Goal: Task Accomplishment & Management: Manage account settings

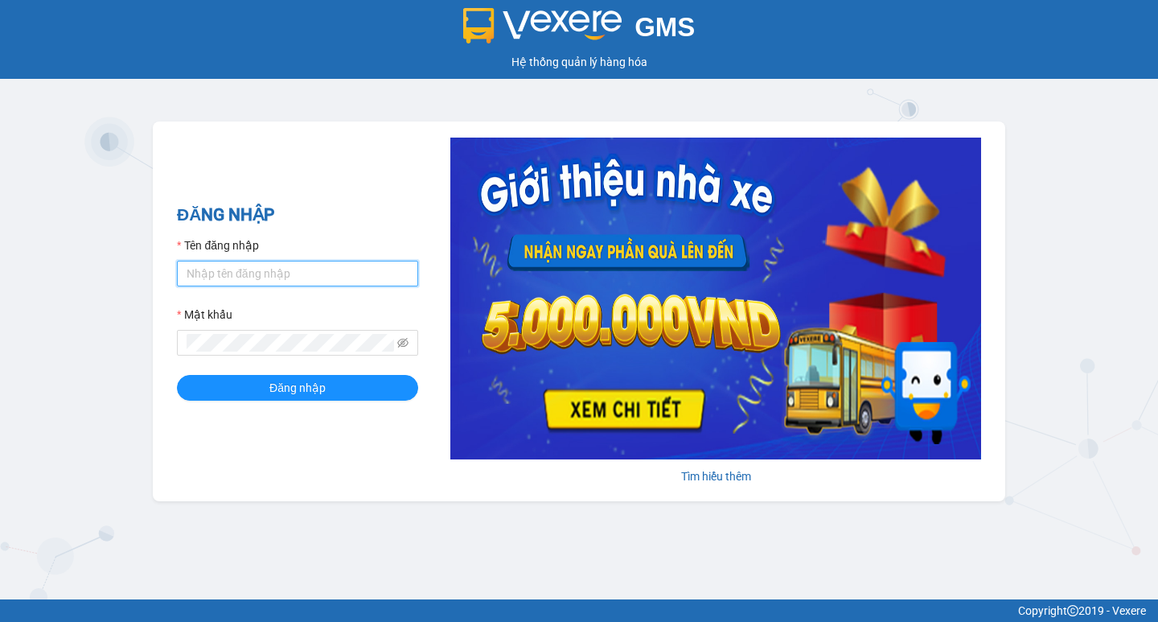
click at [318, 282] on input "Tên đăng nhập" at bounding box center [297, 274] width 241 height 26
type input "thuoctv.kimhoang"
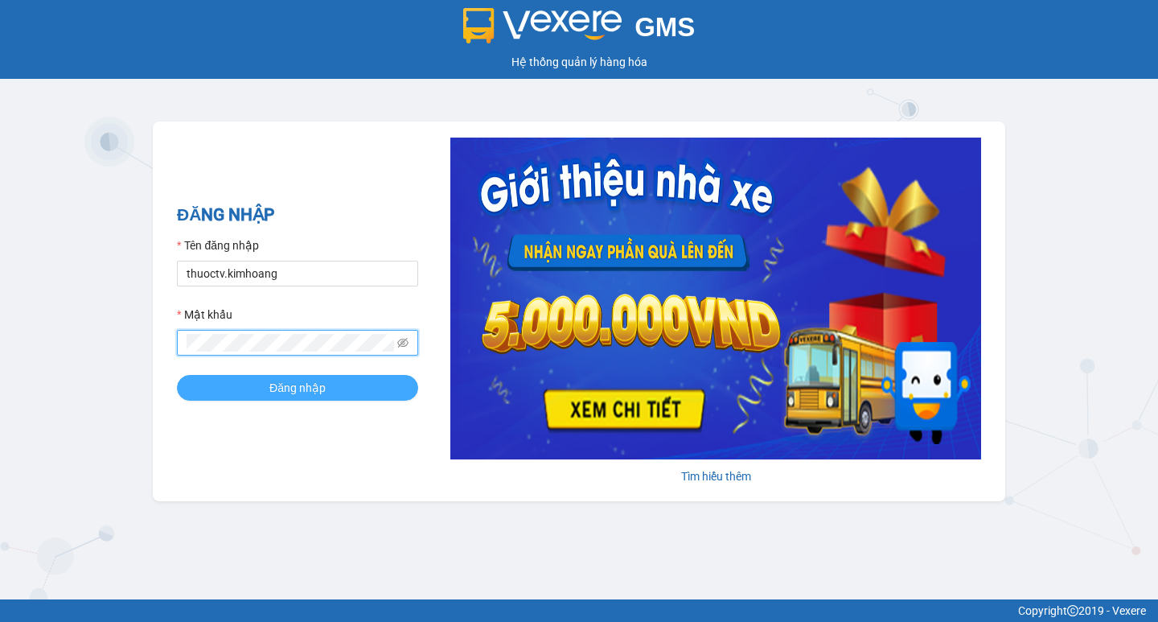
click at [322, 387] on span "Đăng nhập" at bounding box center [297, 388] width 56 height 18
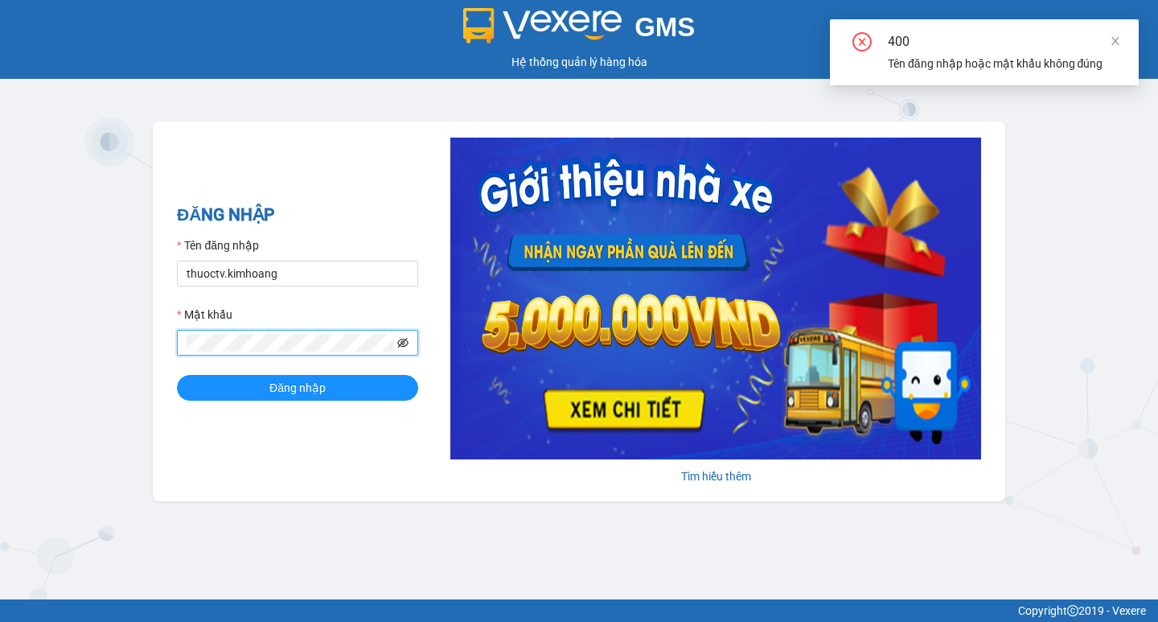
click at [408, 343] on icon "eye-invisible" at bounding box center [402, 343] width 11 height 10
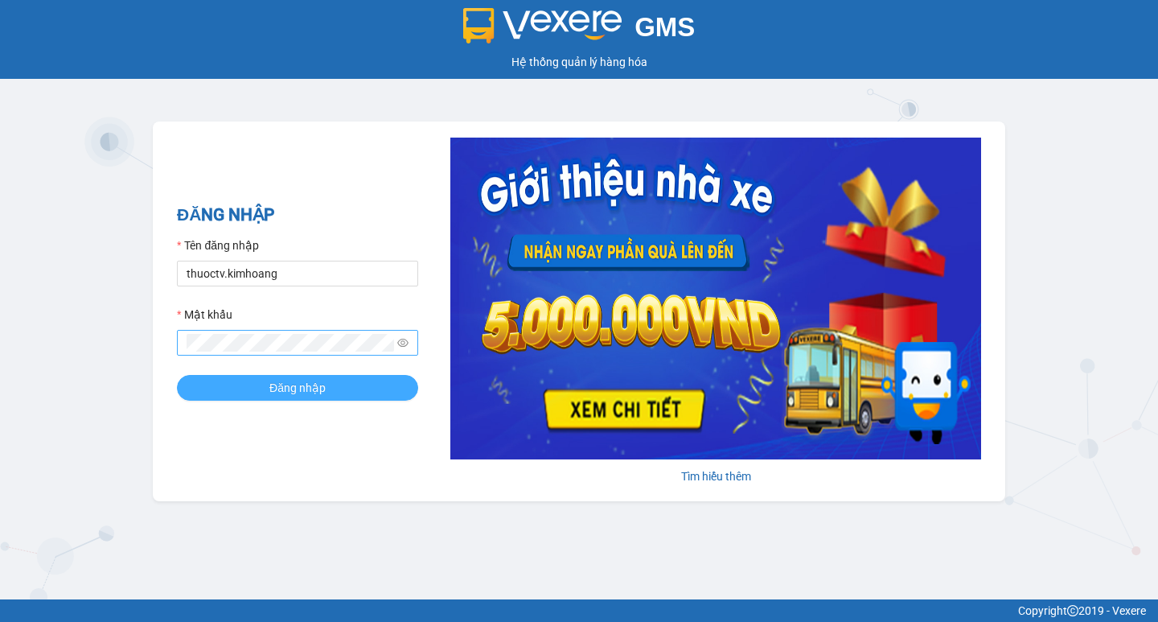
click at [294, 388] on span "Đăng nhập" at bounding box center [297, 388] width 56 height 18
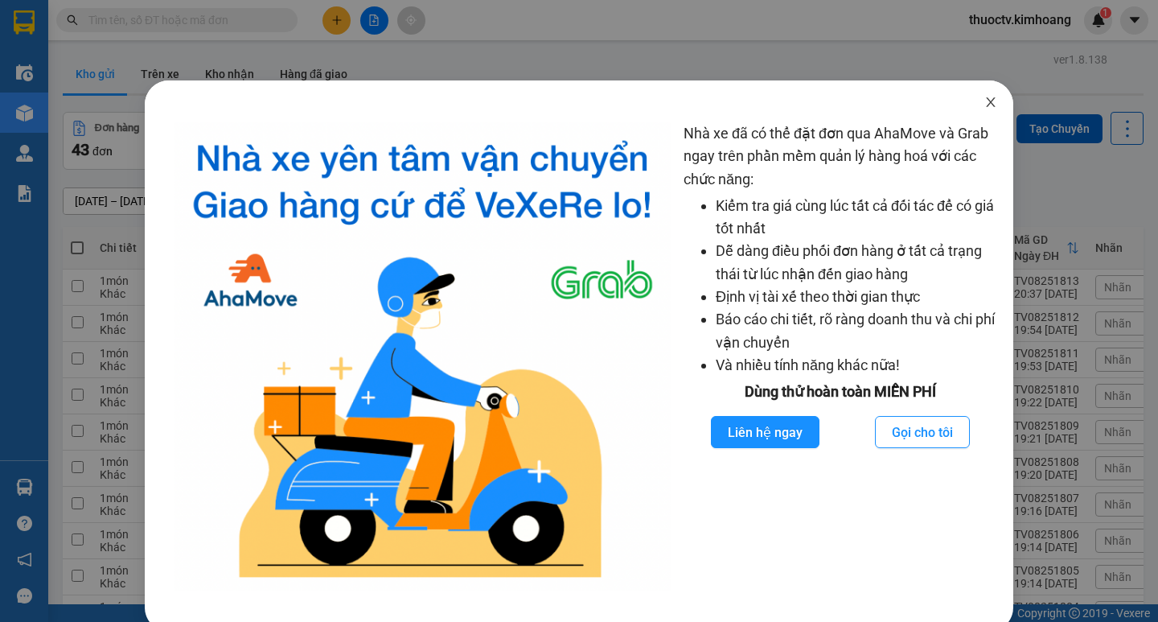
click at [984, 98] on icon "close" at bounding box center [990, 102] width 13 height 13
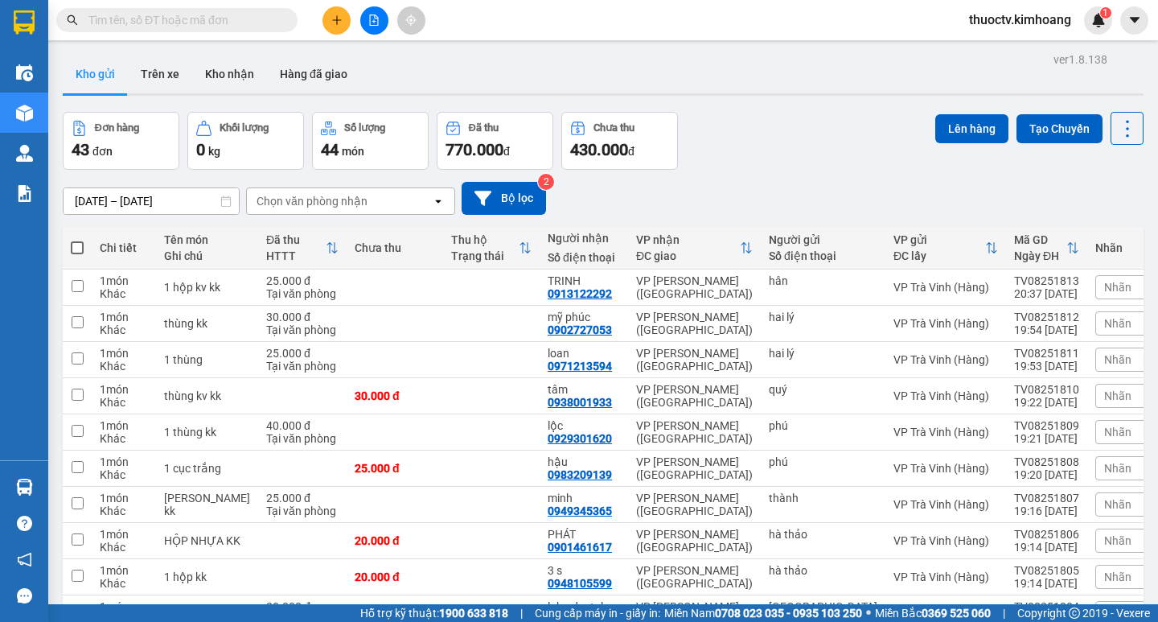
click at [95, 17] on input "text" at bounding box center [183, 20] width 190 height 18
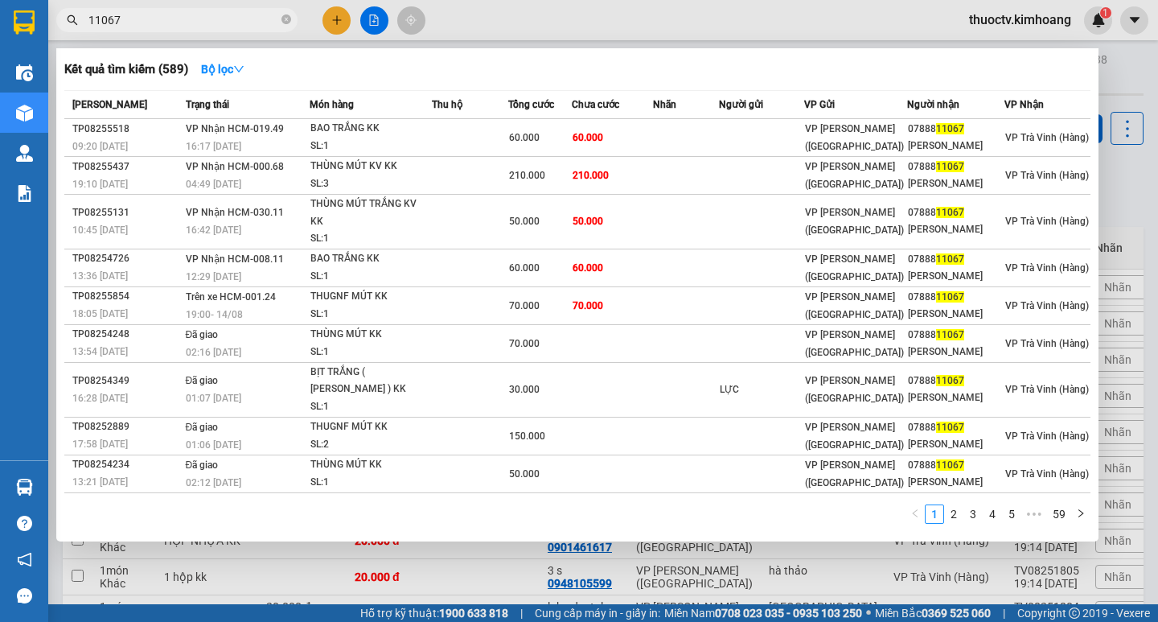
click at [126, 18] on input "11067" at bounding box center [183, 20] width 190 height 18
type input "254123"
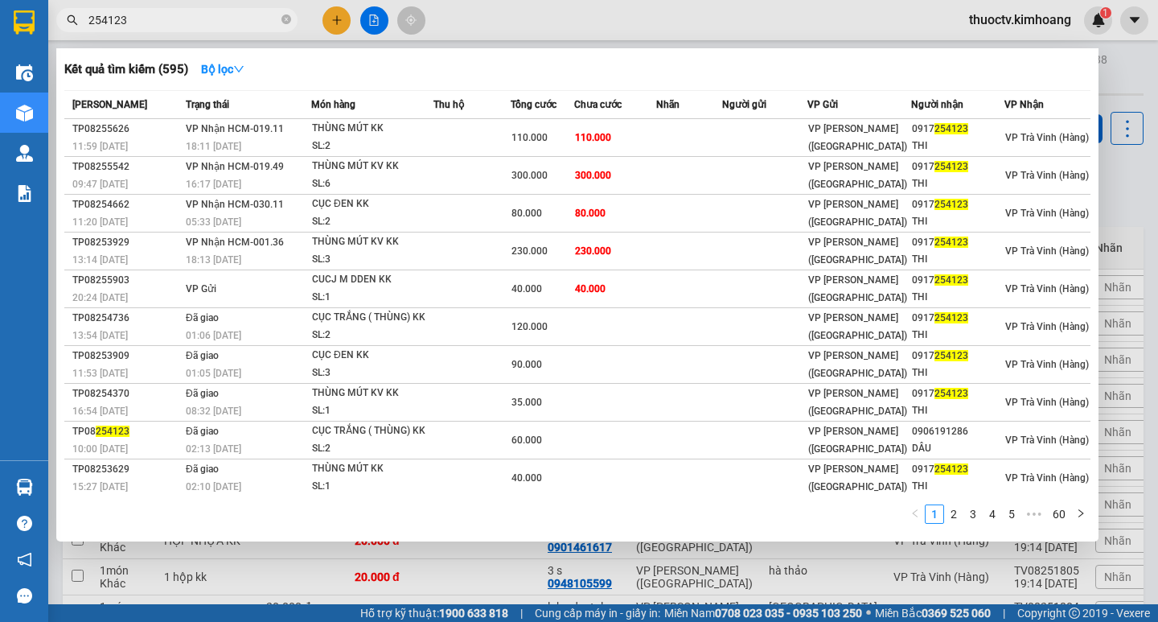
click at [150, 19] on input "254123" at bounding box center [183, 20] width 190 height 18
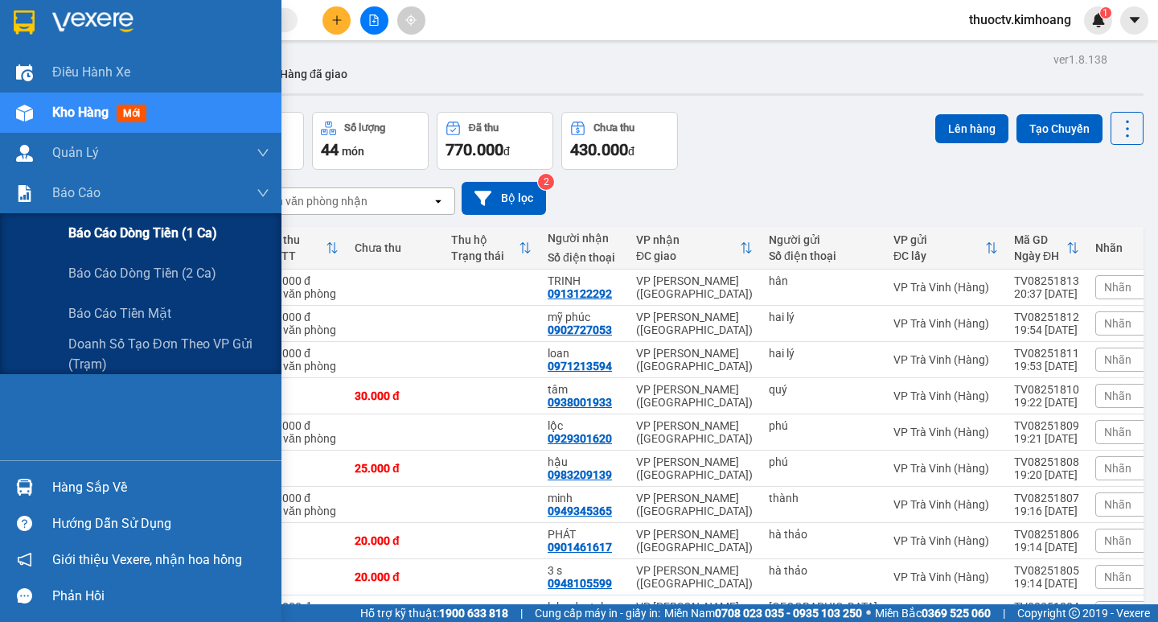
click at [131, 236] on span "Báo cáo dòng tiền (1 ca)" at bounding box center [142, 233] width 149 height 20
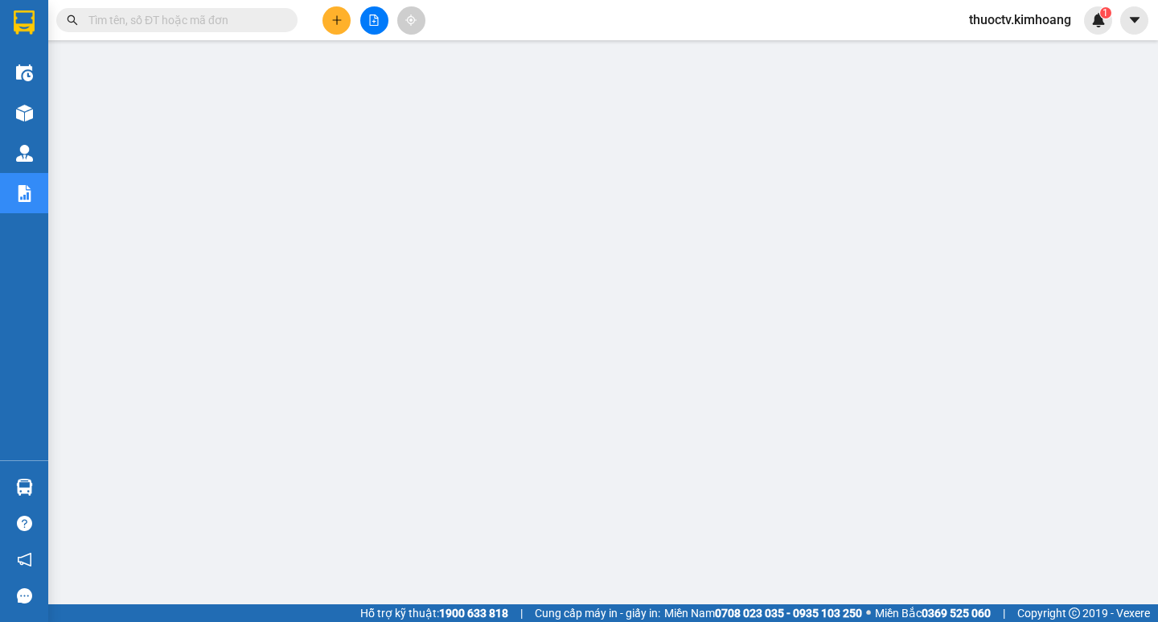
click at [165, 14] on input "text" at bounding box center [183, 20] width 190 height 18
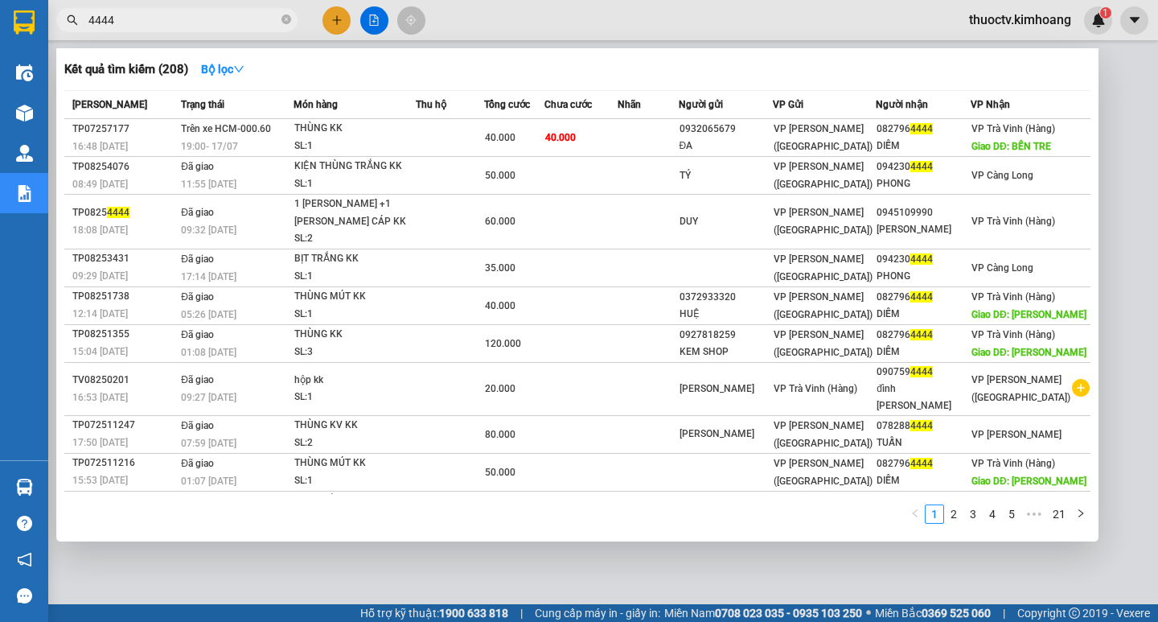
click at [158, 14] on input "4444" at bounding box center [183, 20] width 190 height 18
click at [157, 15] on input "4444" at bounding box center [183, 20] width 190 height 18
click at [154, 19] on input "4444" at bounding box center [183, 20] width 190 height 18
click at [154, 23] on input "4444" at bounding box center [183, 20] width 190 height 18
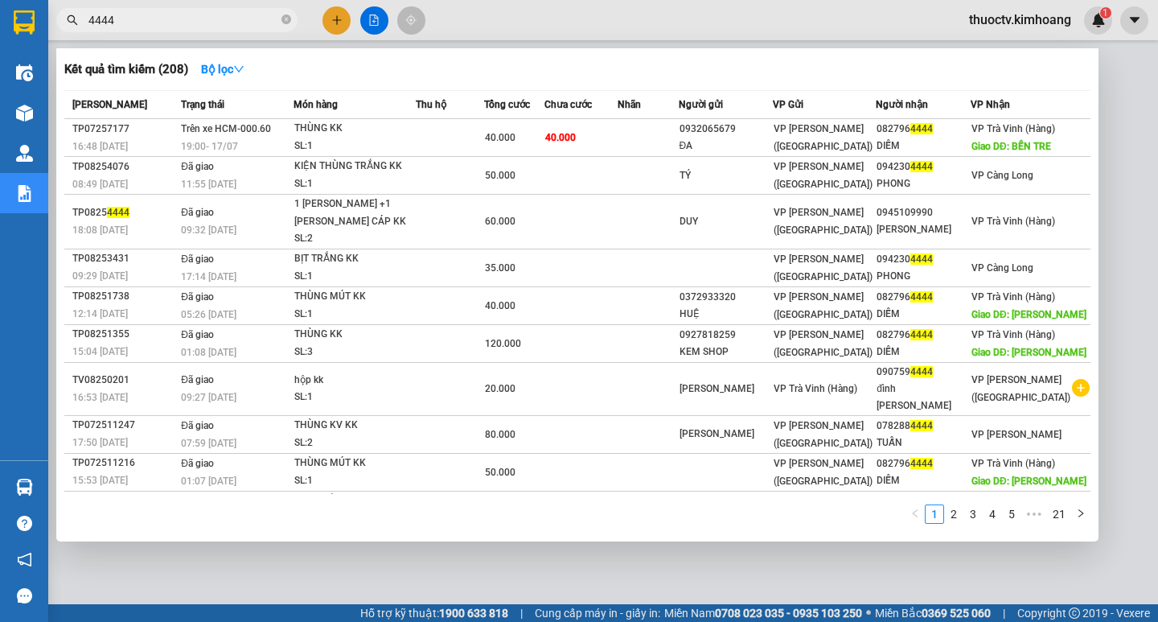
click at [154, 26] on input "4444" at bounding box center [183, 20] width 190 height 18
click at [153, 24] on input "4444" at bounding box center [183, 20] width 190 height 18
type input "4444"
drag, startPoint x: 96, startPoint y: 87, endPoint x: 63, endPoint y: -70, distance: 160.2
click at [63, 0] on html "Kết quả tìm kiếm ( 208 ) Bộ lọc Mã ĐH Trạng thái Món hàng Thu hộ Tổng cước Chưa…" at bounding box center [579, 311] width 1158 height 622
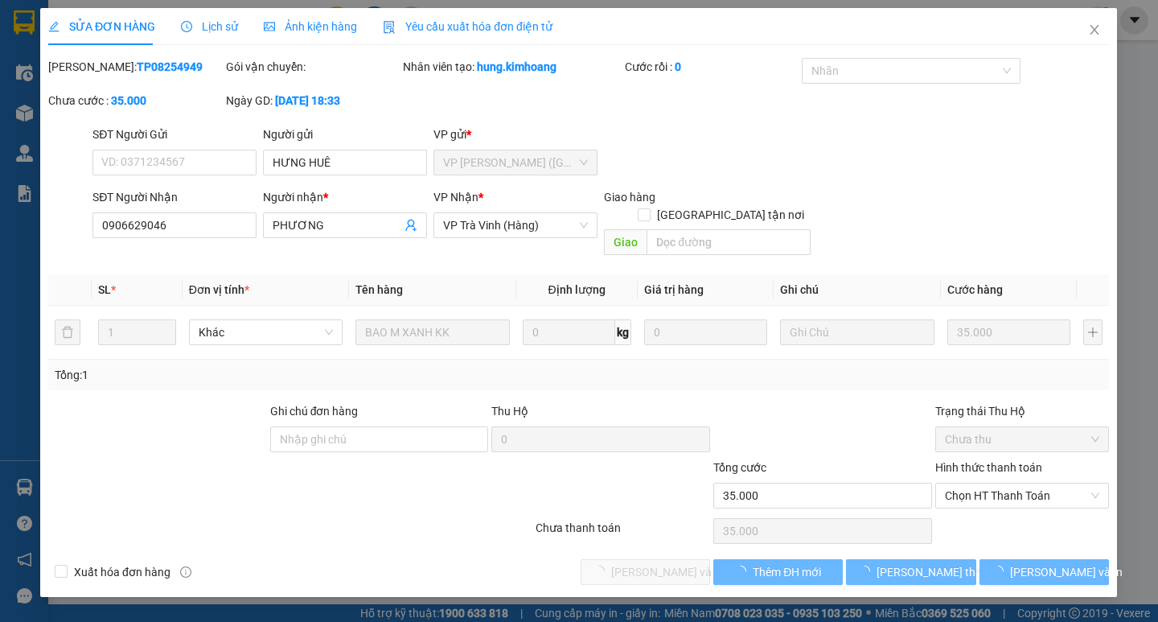
type input "HƯNG HUÊ"
type input "0906629046"
type input "PHƯƠNG"
type input "35.000"
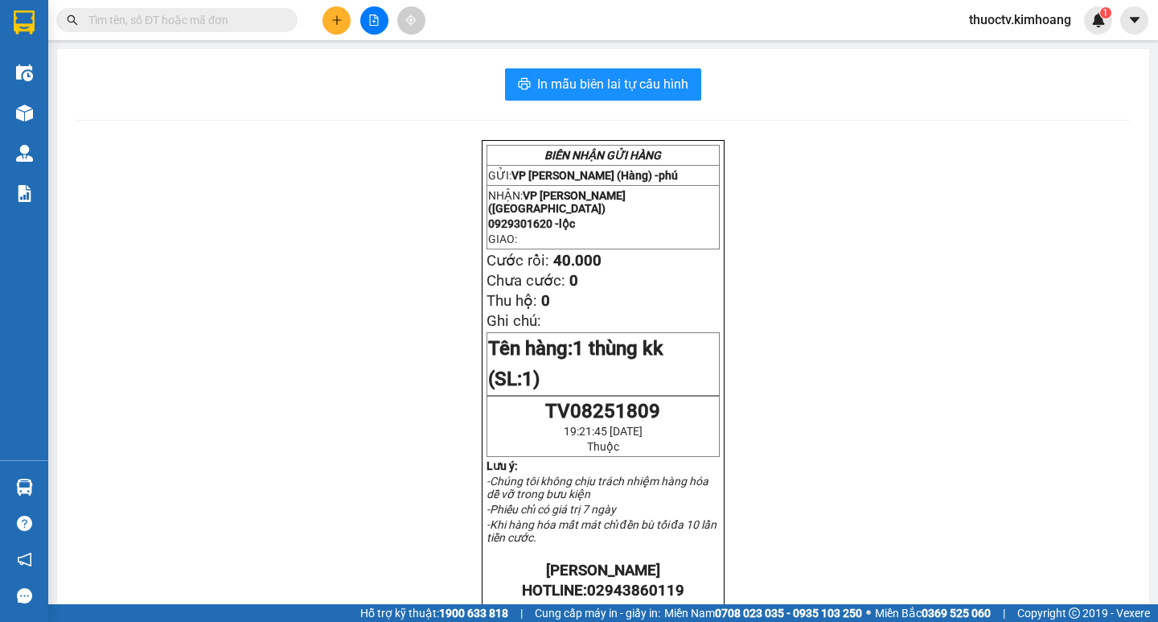
click at [121, 21] on input "text" at bounding box center [183, 20] width 190 height 18
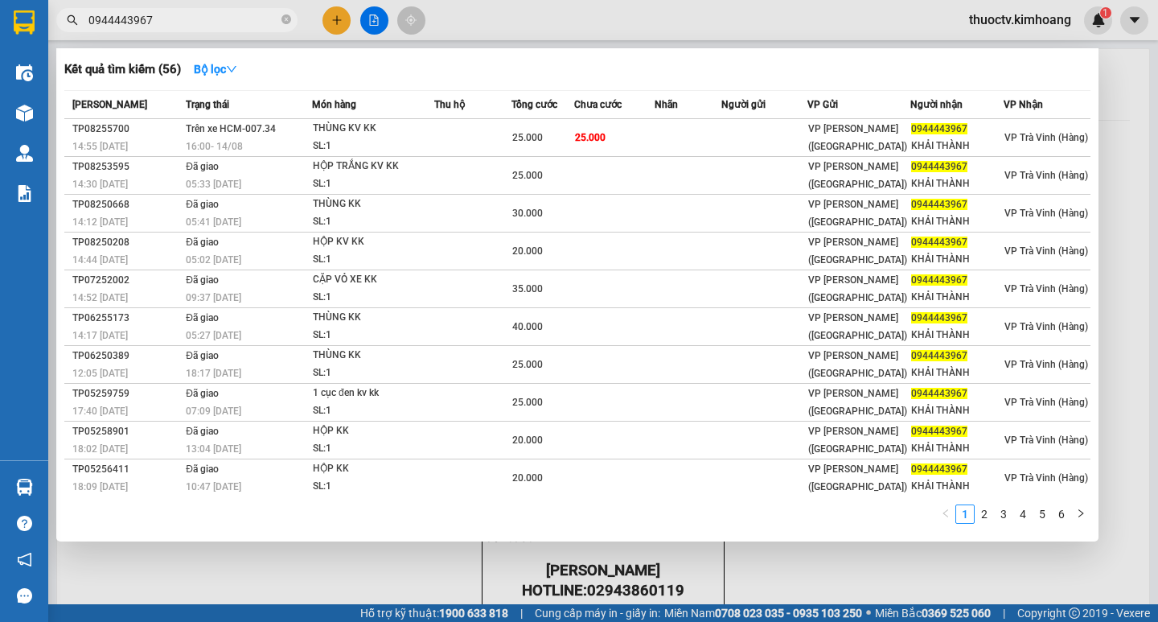
click at [158, 23] on input "0944443967" at bounding box center [183, 20] width 190 height 18
click at [160, 23] on input "0944443967" at bounding box center [183, 20] width 190 height 18
click at [161, 22] on input "0944443967" at bounding box center [183, 20] width 190 height 18
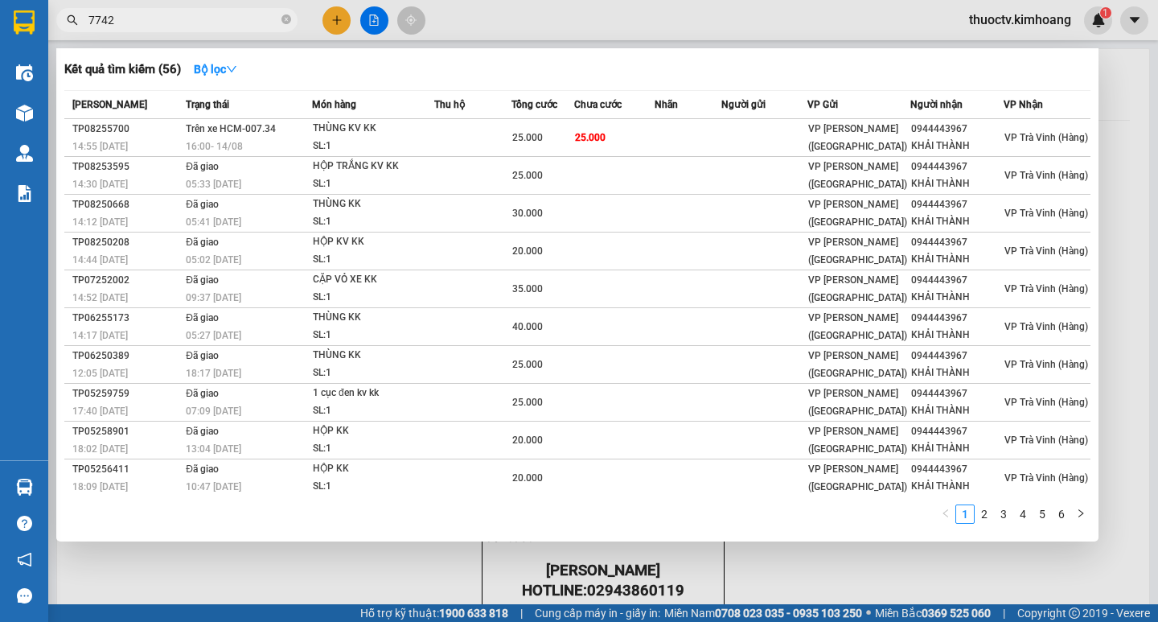
type input "77424"
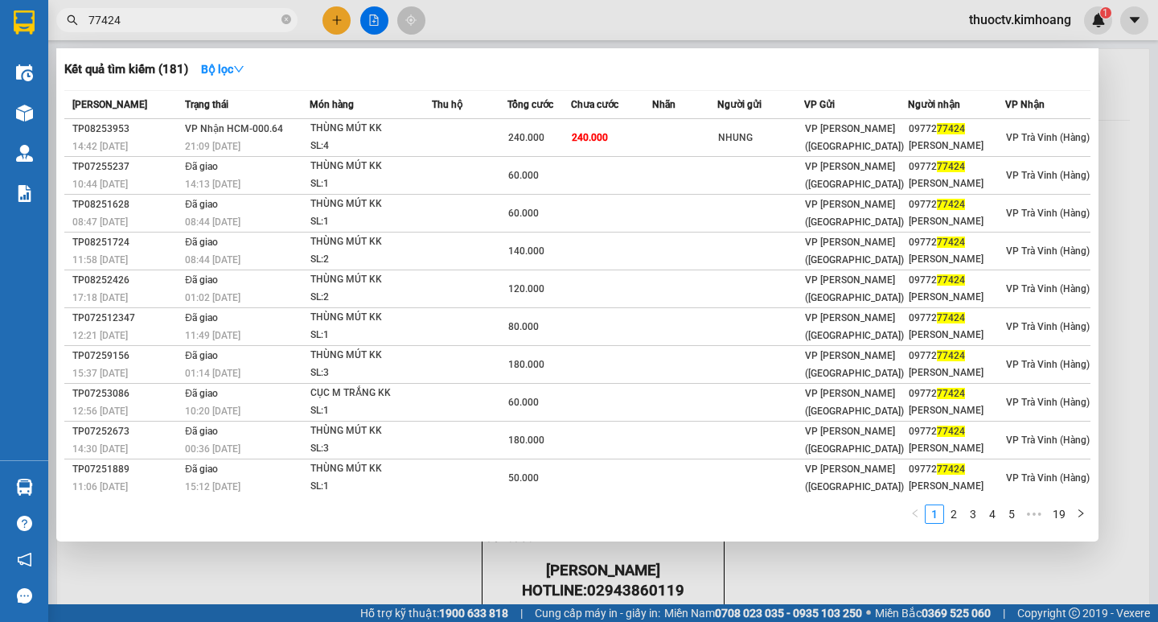
click at [163, 25] on input "77424" at bounding box center [183, 20] width 190 height 18
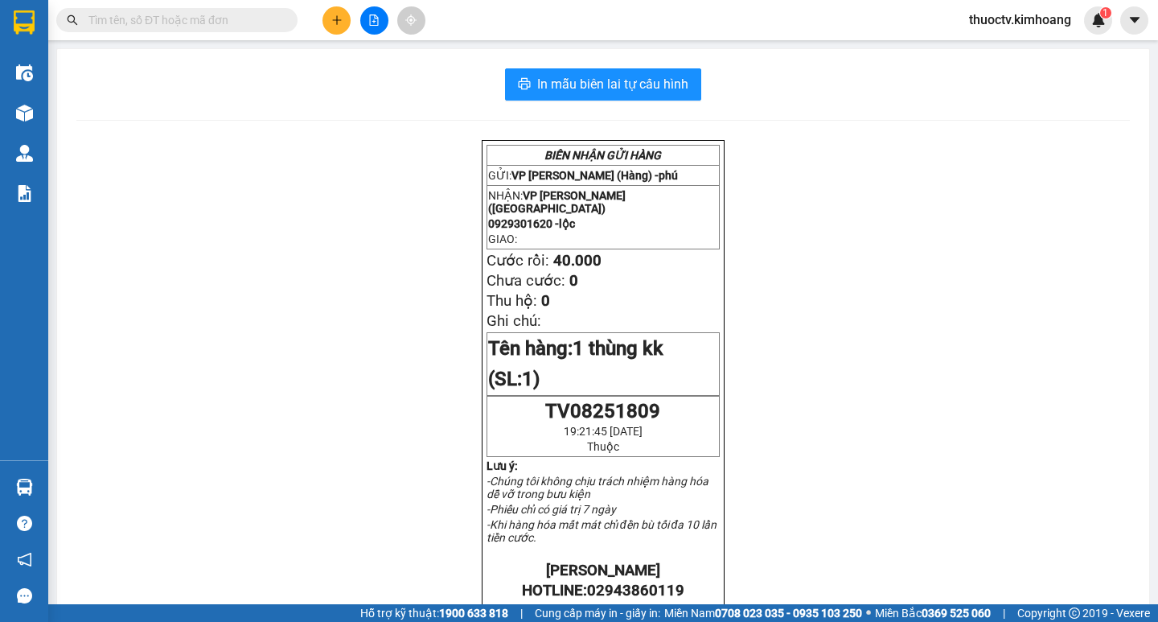
click at [1012, 19] on span "thuoctv.kimhoang" at bounding box center [1020, 20] width 128 height 20
click at [913, 370] on div "BIÊN NHẬN GỬI HÀNG GỬI: VP Trà Vinh (Hàng) - phú NHẬN: VP Trần Phú (Hàng) 09293…" at bounding box center [602, 603] width 1053 height 926
click at [336, 16] on icon "plus" at bounding box center [336, 19] width 11 height 11
click at [163, 19] on input "text" at bounding box center [183, 20] width 190 height 18
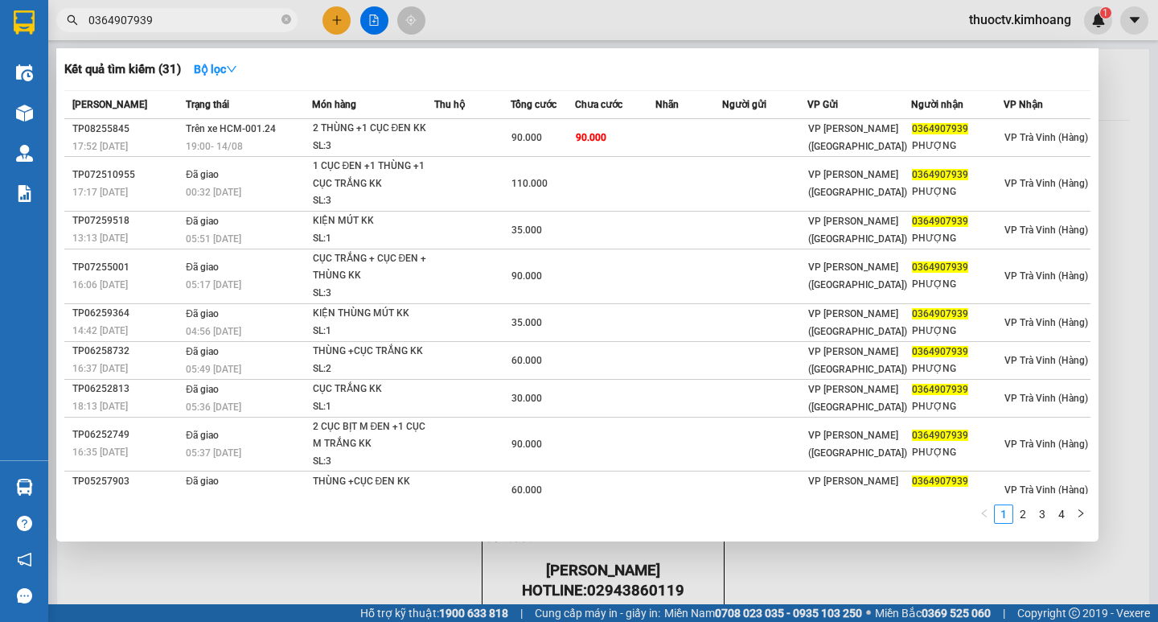
type input "0364907939"
click at [1003, 21] on div at bounding box center [579, 311] width 1158 height 622
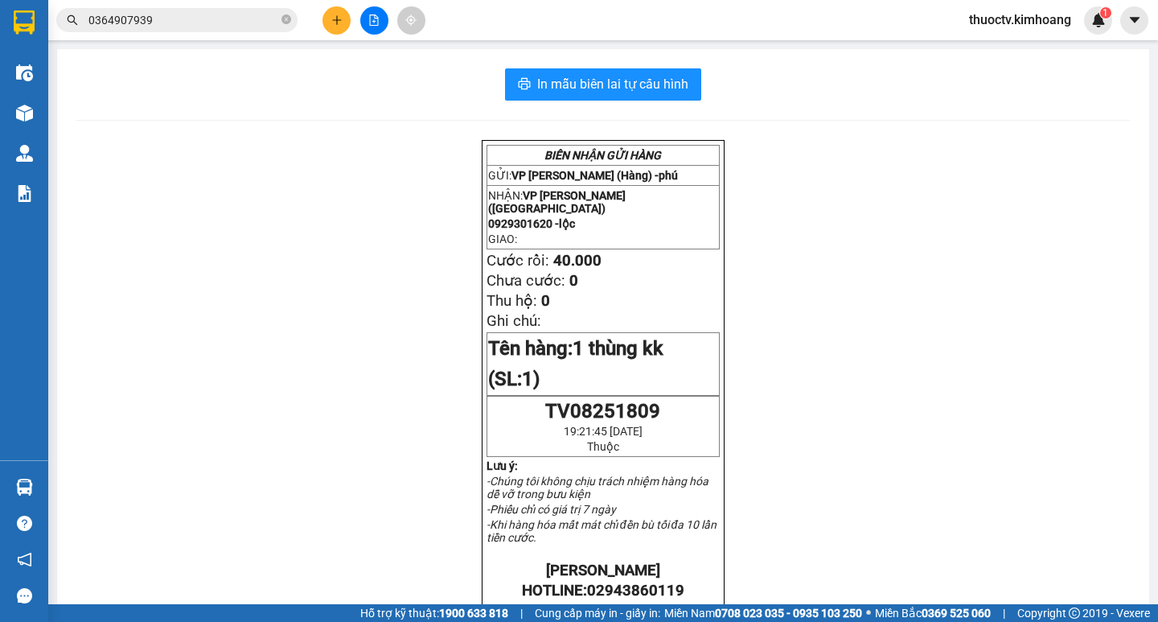
click at [1003, 17] on span "thuoctv.kimhoang" at bounding box center [1020, 20] width 128 height 20
click at [1003, 47] on span "Đăng xuất" at bounding box center [1027, 50] width 96 height 18
